Goal: Task Accomplishment & Management: Manage account settings

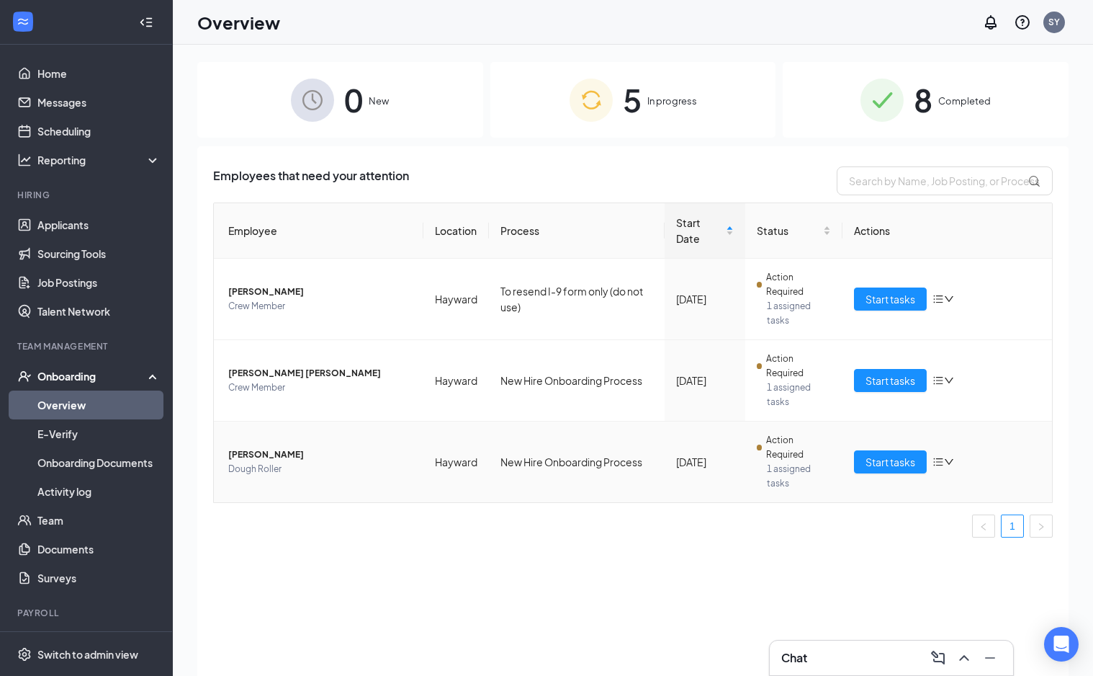
click at [295, 456] on span "[PERSON_NAME]" at bounding box center [320, 454] width 184 height 14
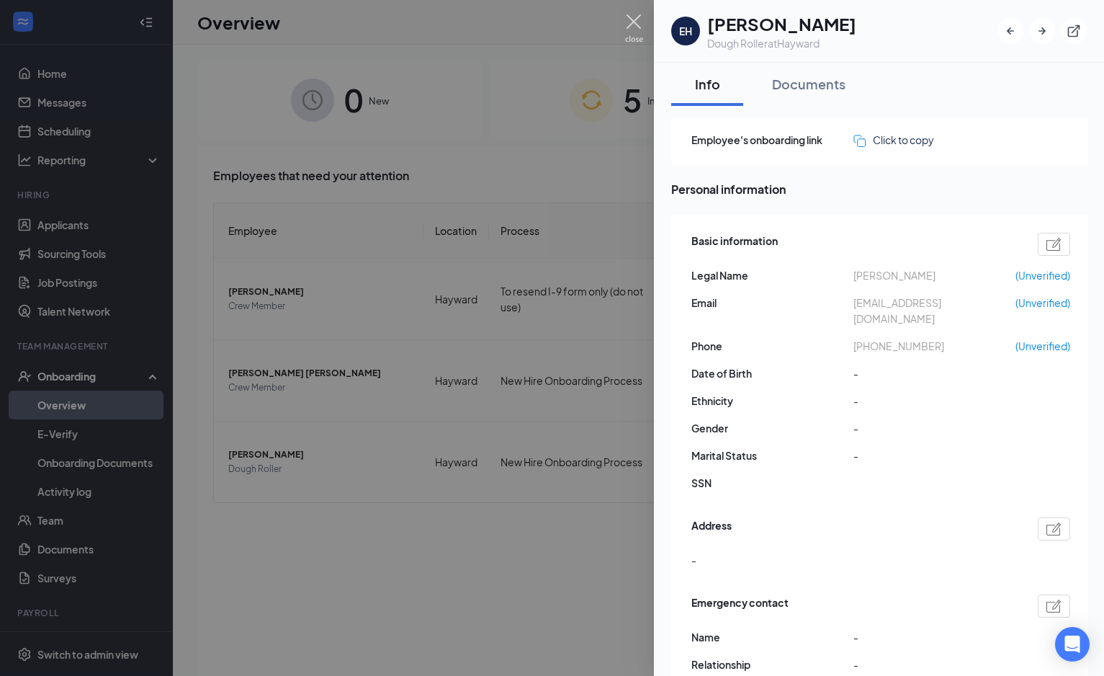
click at [630, 15] on img at bounding box center [634, 28] width 18 height 28
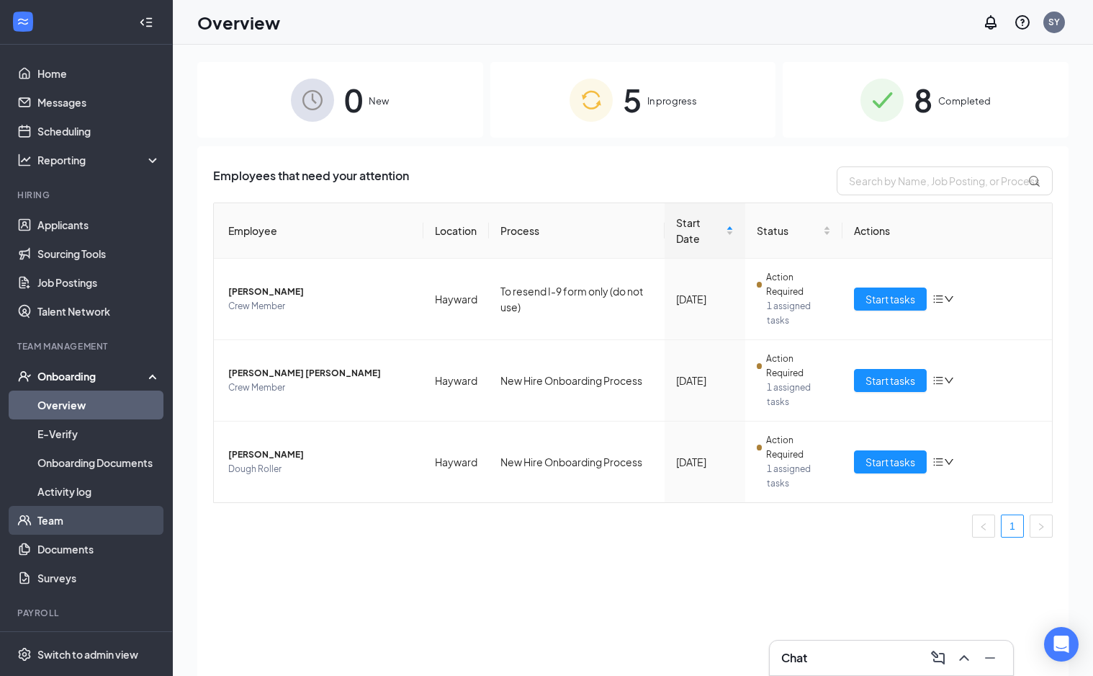
click at [60, 522] on link "Team" at bounding box center [98, 520] width 123 height 29
click at [908, 467] on span "Start tasks" at bounding box center [891, 462] width 50 height 16
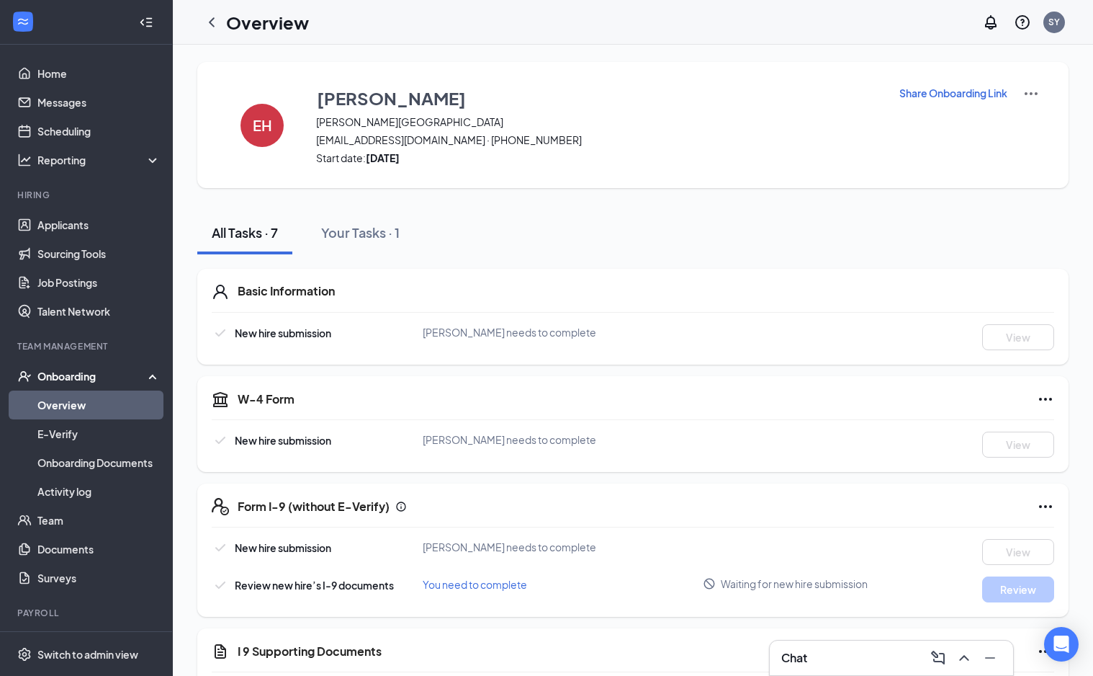
click at [933, 97] on p "Share Onboarding Link" at bounding box center [954, 93] width 108 height 14
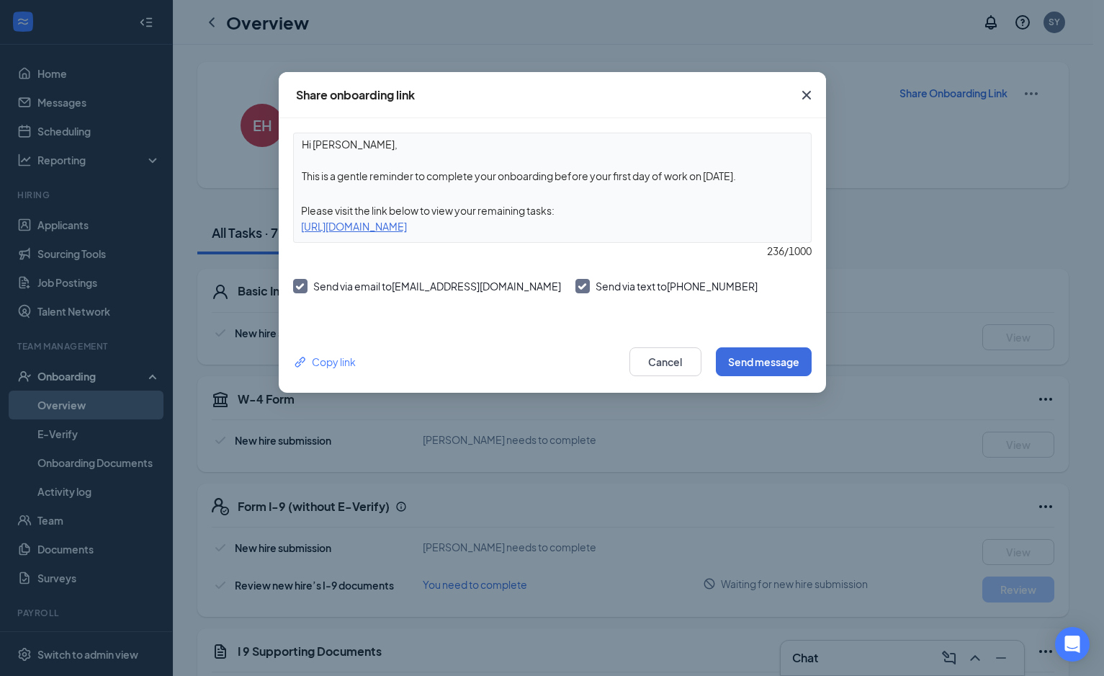
click at [787, 380] on div "Copy link Cancel Send message" at bounding box center [552, 362] width 547 height 62
click at [777, 370] on button "Send message" at bounding box center [764, 361] width 96 height 29
